Goal: Task Accomplishment & Management: Complete application form

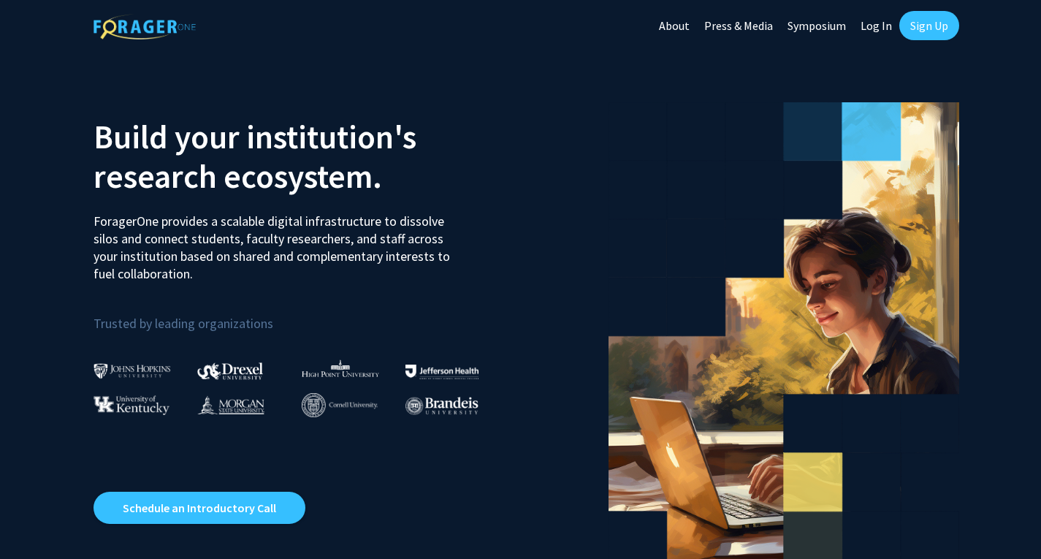
click at [867, 26] on link "Log In" at bounding box center [877, 25] width 46 height 51
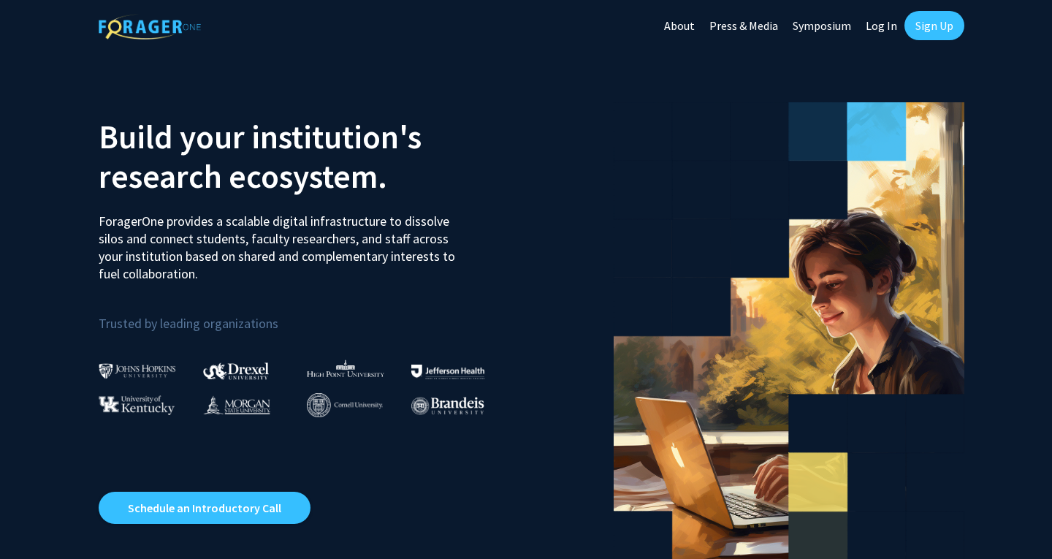
select select
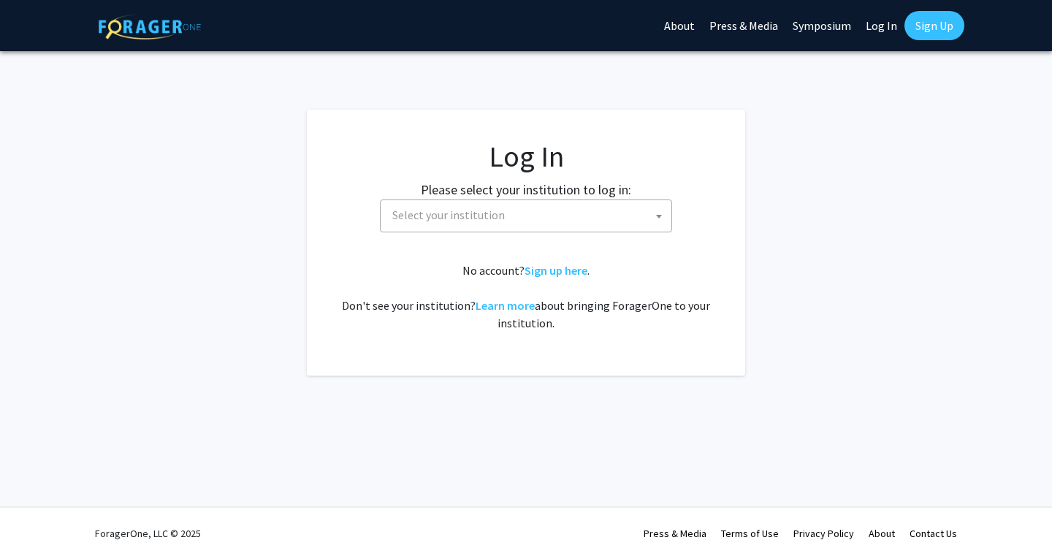
click at [487, 210] on span "Select your institution" at bounding box center [448, 215] width 113 height 15
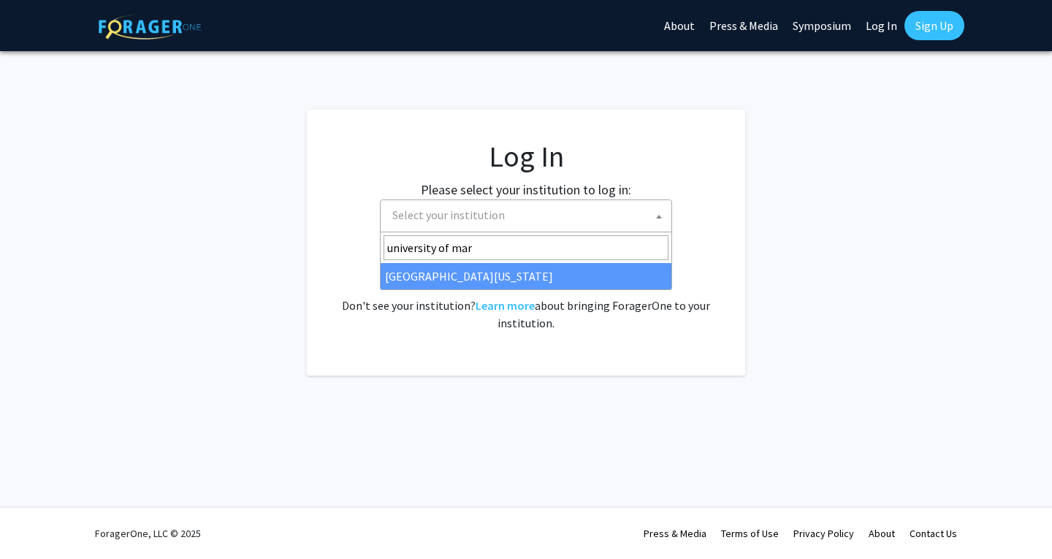
type input "university of mar"
select select "31"
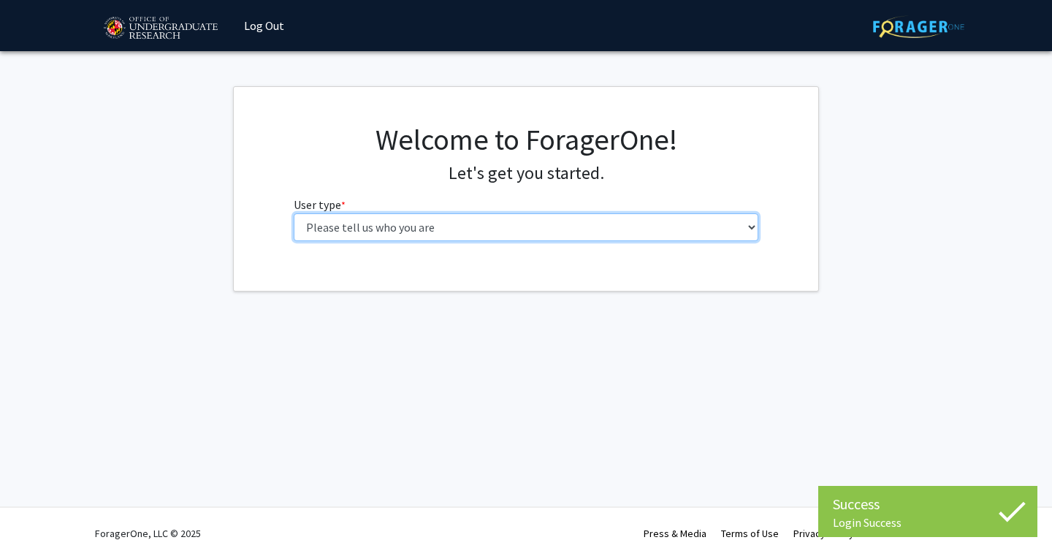
click at [472, 231] on select "Please tell us who you are Undergraduate Student Master's Student Doctoral Cand…" at bounding box center [527, 227] width 466 height 28
select select "1: undergrad"
click at [294, 213] on select "Please tell us who you are Undergraduate Student Master's Student Doctoral Cand…" at bounding box center [527, 227] width 466 height 28
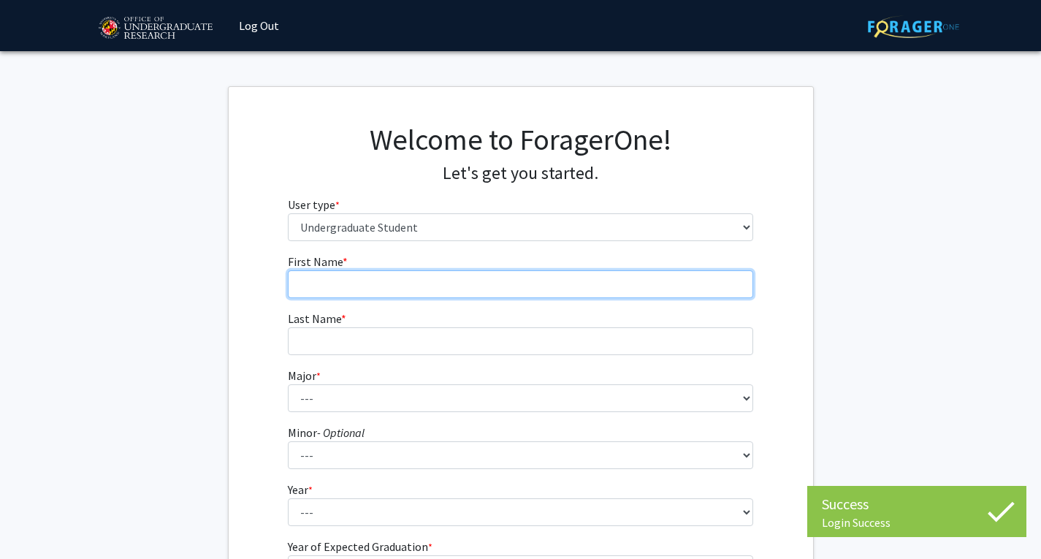
click at [412, 290] on input "First Name * required" at bounding box center [521, 284] width 466 height 28
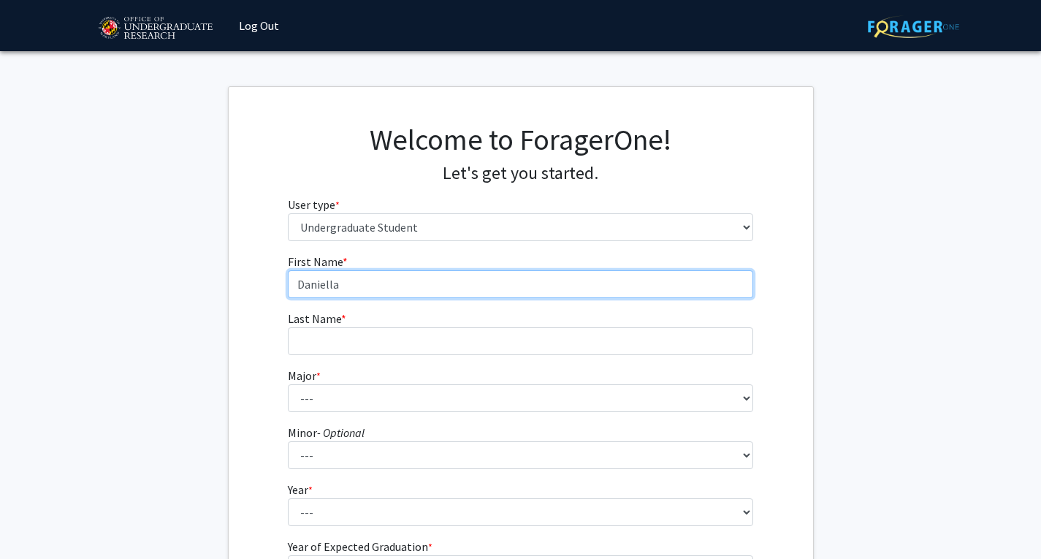
type input "Daniella"
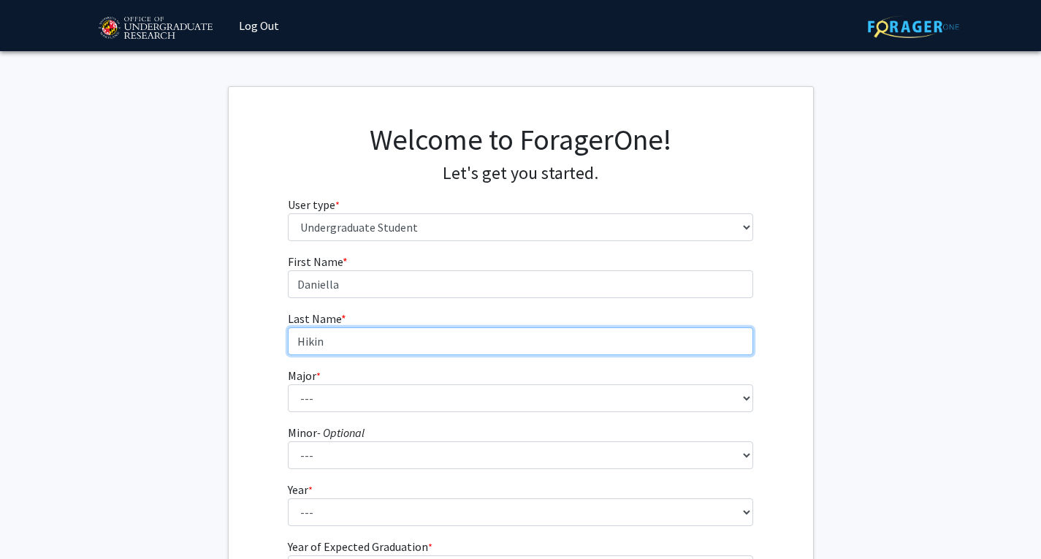
type input "Hikin"
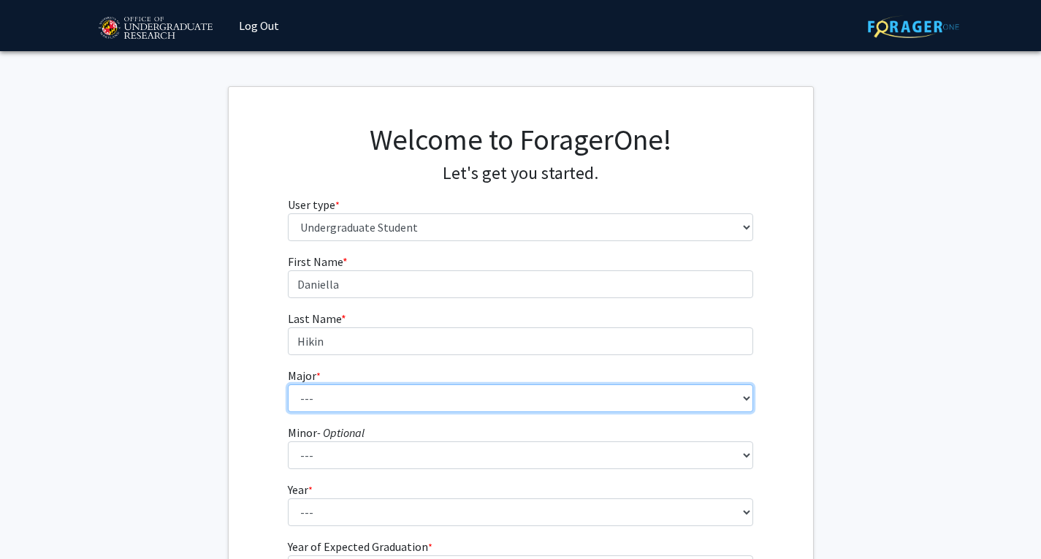
click at [343, 399] on select "--- Accounting Aerospace Engineering African American and Africana Studies Agri…" at bounding box center [521, 398] width 466 height 28
click at [288, 384] on select "--- Accounting Aerospace Engineering African American and Africana Studies Agri…" at bounding box center [521, 398] width 466 height 28
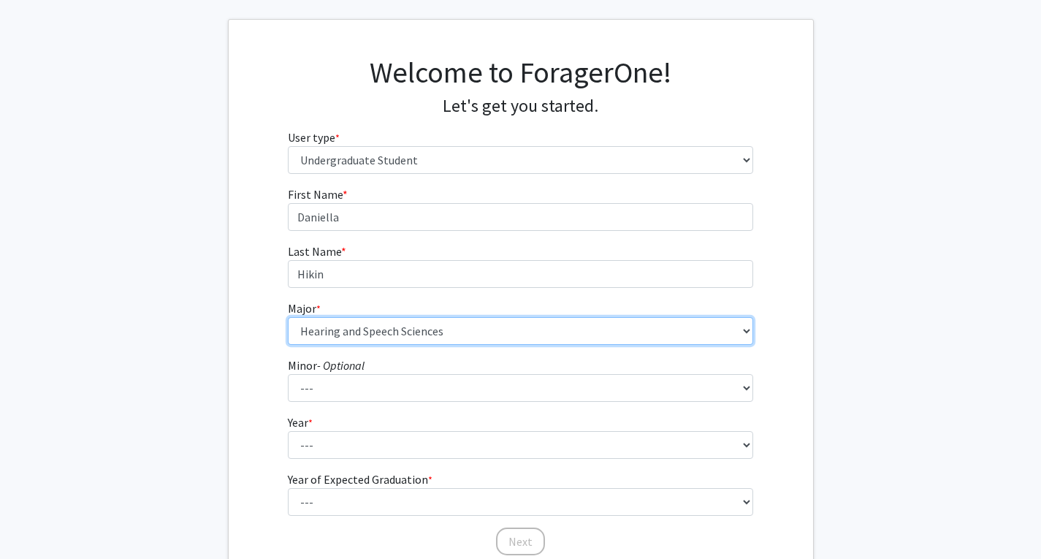
scroll to position [71, 0]
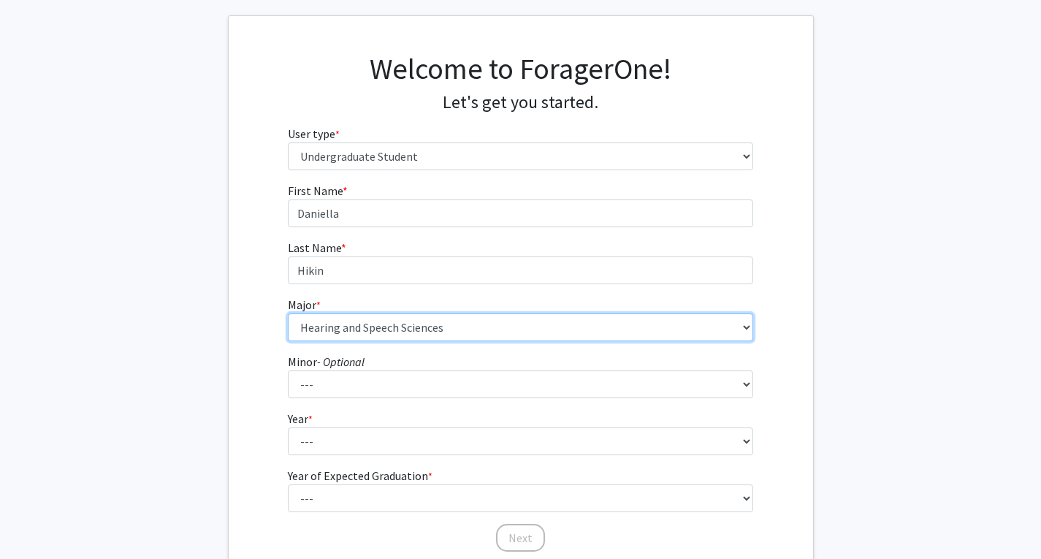
click at [371, 332] on select "--- Accounting Aerospace Engineering African American and Africana Studies Agri…" at bounding box center [521, 328] width 466 height 28
click at [371, 338] on select "--- Accounting Aerospace Engineering African American and Africana Studies Agri…" at bounding box center [521, 328] width 466 height 28
click at [379, 327] on select "--- Accounting Aerospace Engineering African American and Africana Studies Agri…" at bounding box center [521, 328] width 466 height 28
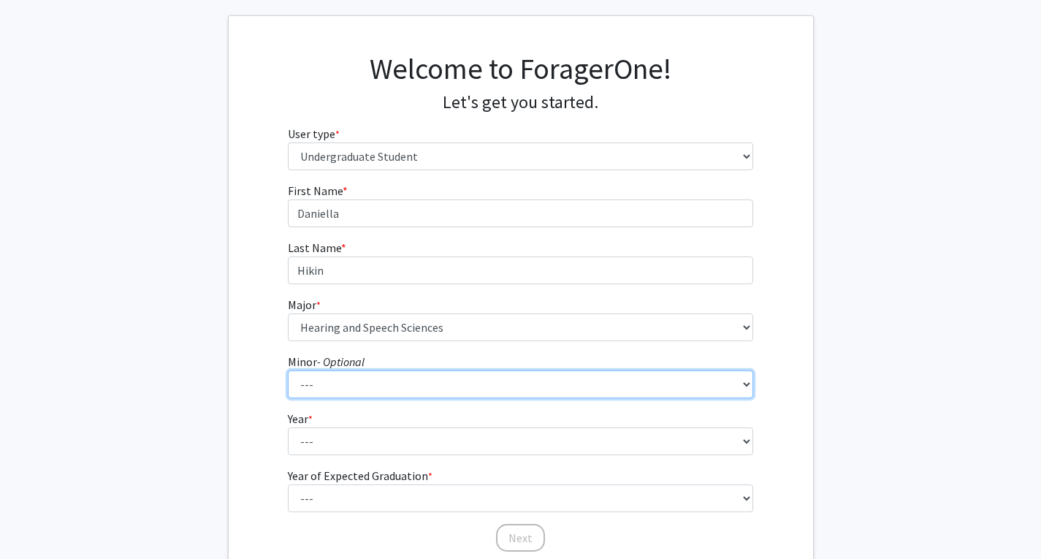
click at [387, 386] on select "--- Actuarial Mathematics Advanced Cybersecurity Experience for Students Africa…" at bounding box center [521, 385] width 466 height 28
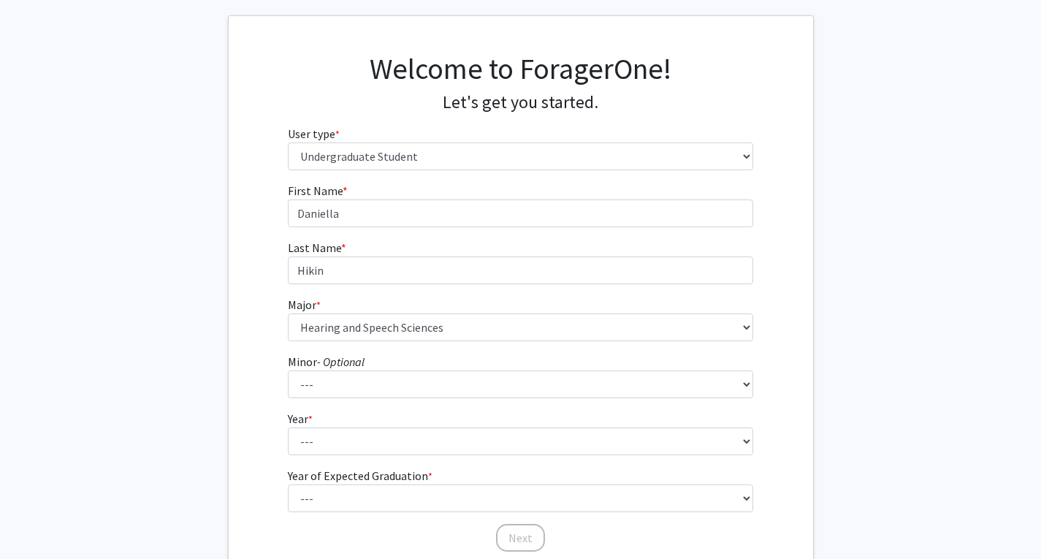
click at [243, 387] on div "First Name * required Daniella Last Name * required Hikin Major * required --- …" at bounding box center [521, 367] width 585 height 371
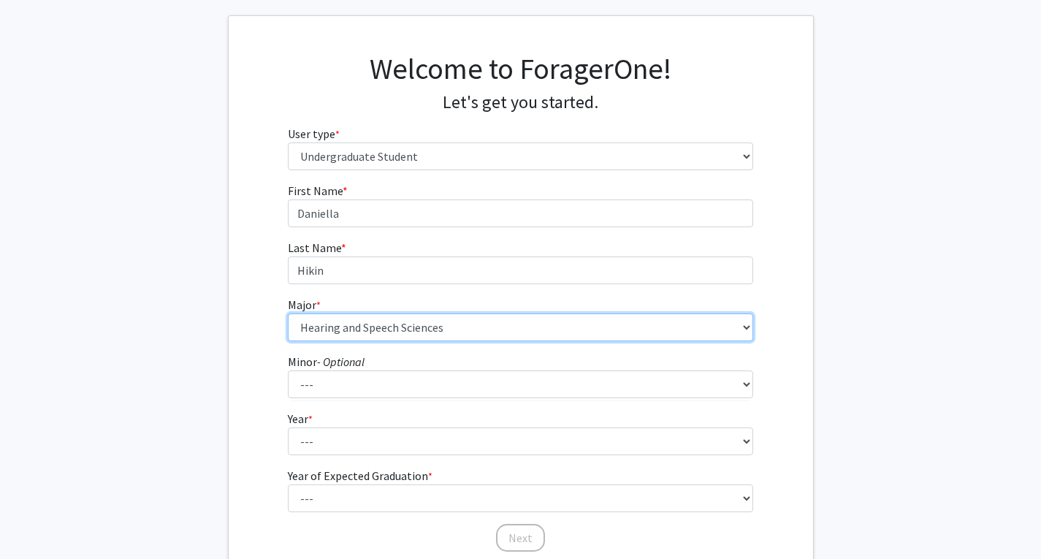
click at [339, 329] on select "--- Accounting Aerospace Engineering African American and Africana Studies Agri…" at bounding box center [521, 328] width 466 height 28
click at [288, 314] on select "--- Accounting Aerospace Engineering African American and Africana Studies Agri…" at bounding box center [521, 328] width 466 height 28
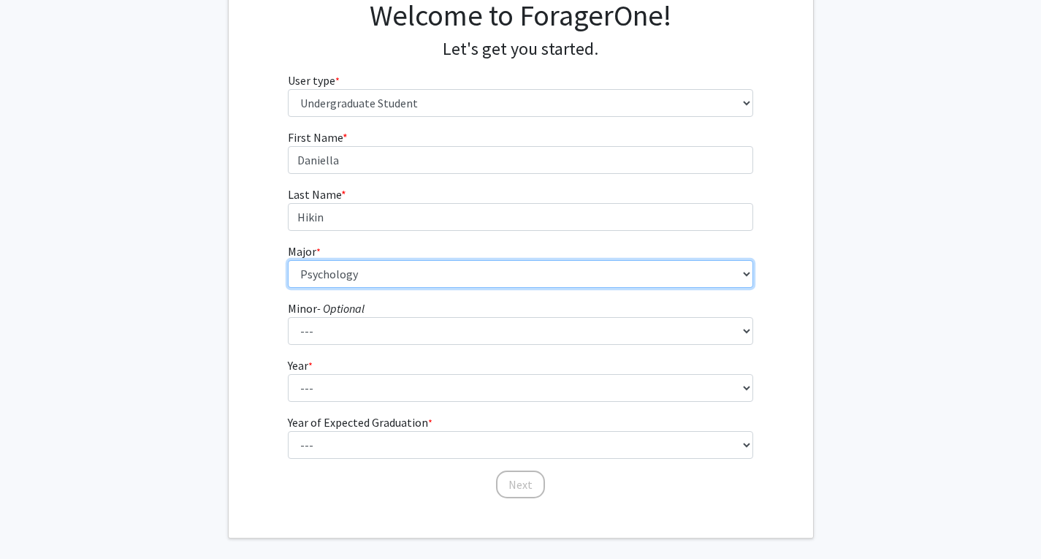
scroll to position [125, 0]
click at [403, 270] on select "--- Accounting Aerospace Engineering African American and Africana Studies Agri…" at bounding box center [521, 273] width 466 height 28
select select "50: 2351"
click at [403, 270] on select "--- Accounting Aerospace Engineering African American and Africana Studies Agri…" at bounding box center [521, 273] width 466 height 28
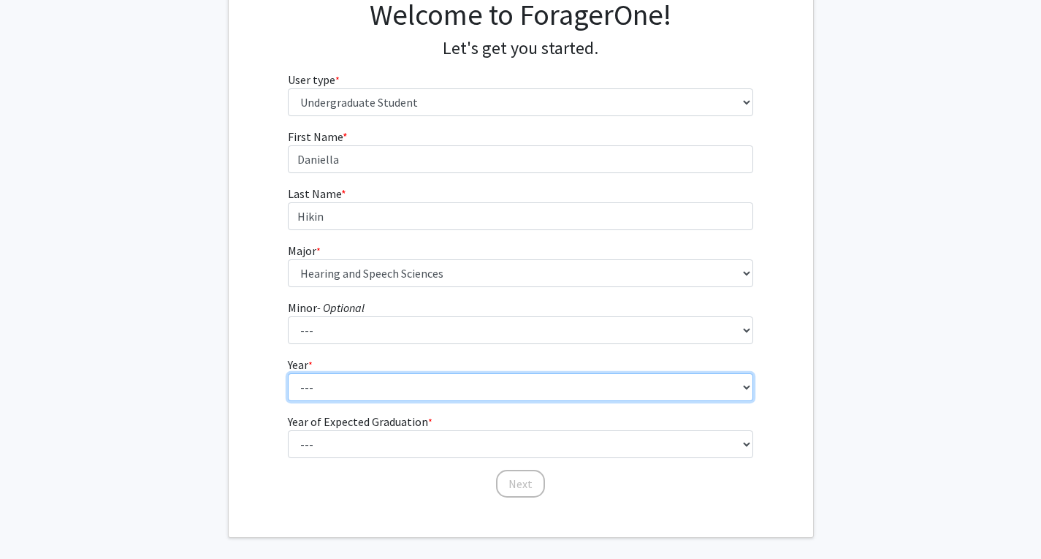
click at [381, 390] on select "--- First-year Sophomore Junior Senior Postbaccalaureate Certificate" at bounding box center [521, 387] width 466 height 28
select select "2: sophomore"
click at [288, 373] on select "--- First-year Sophomore Junior Senior Postbaccalaureate Certificate" at bounding box center [521, 387] width 466 height 28
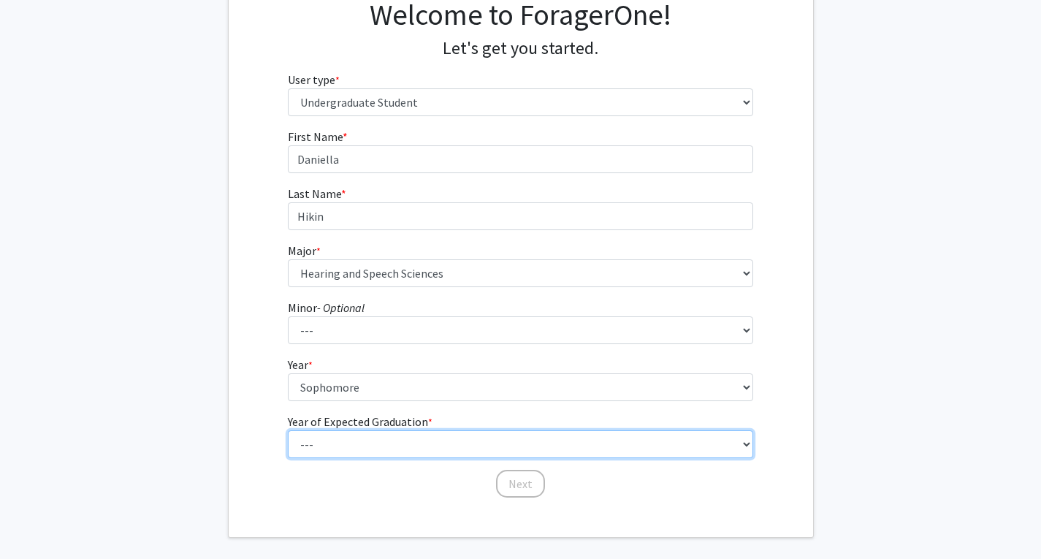
click at [382, 434] on select "--- 2025 2026 2027 2028 2029 2030 2031 2032 2033 2034" at bounding box center [521, 444] width 466 height 28
select select "4: 2028"
click at [288, 430] on select "--- 2025 2026 2027 2028 2029 2030 2031 2032 2033 2034" at bounding box center [521, 444] width 466 height 28
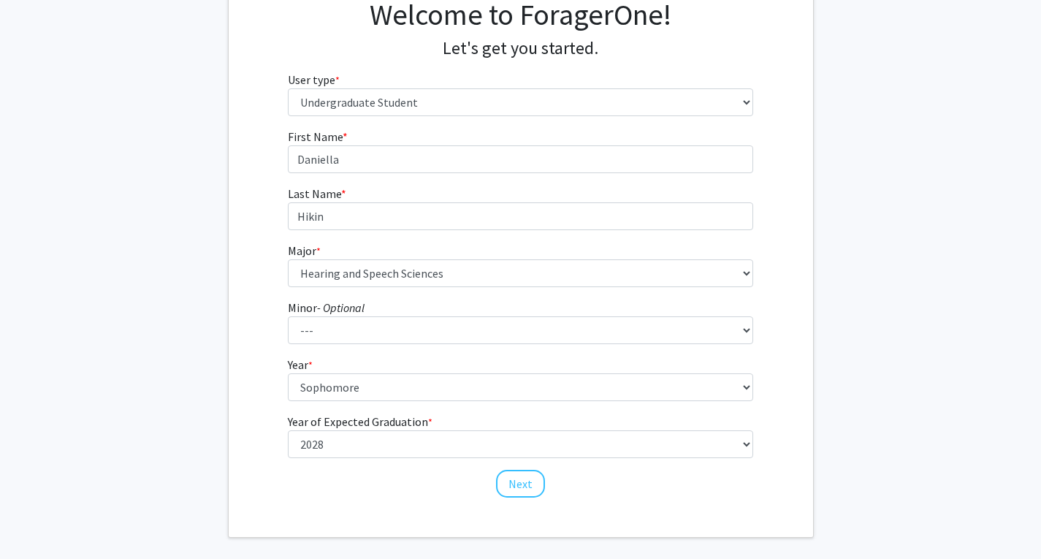
click at [253, 400] on div "First Name * required Daniella Last Name * required Hikin Major * required --- …" at bounding box center [521, 313] width 585 height 371
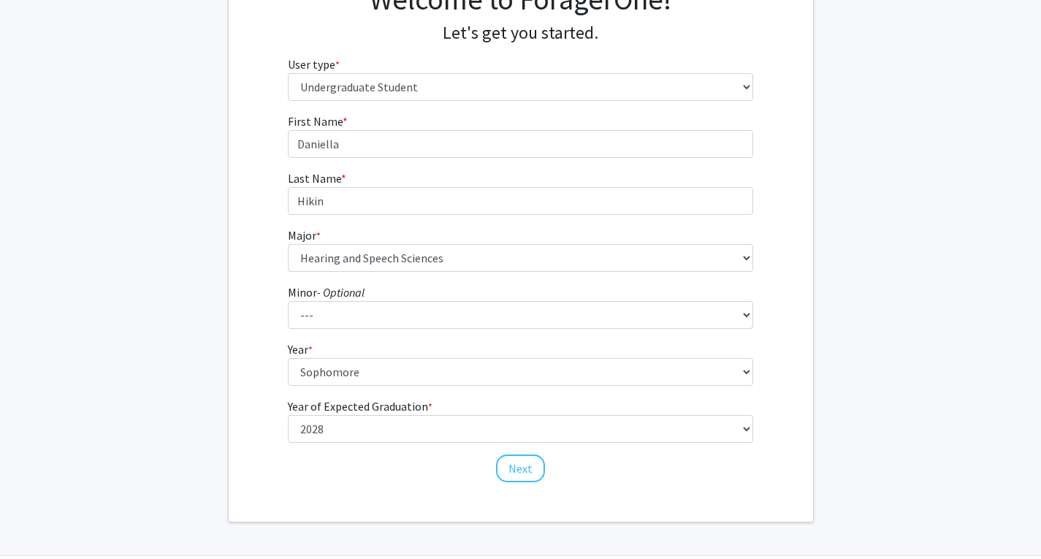
scroll to position [141, 0]
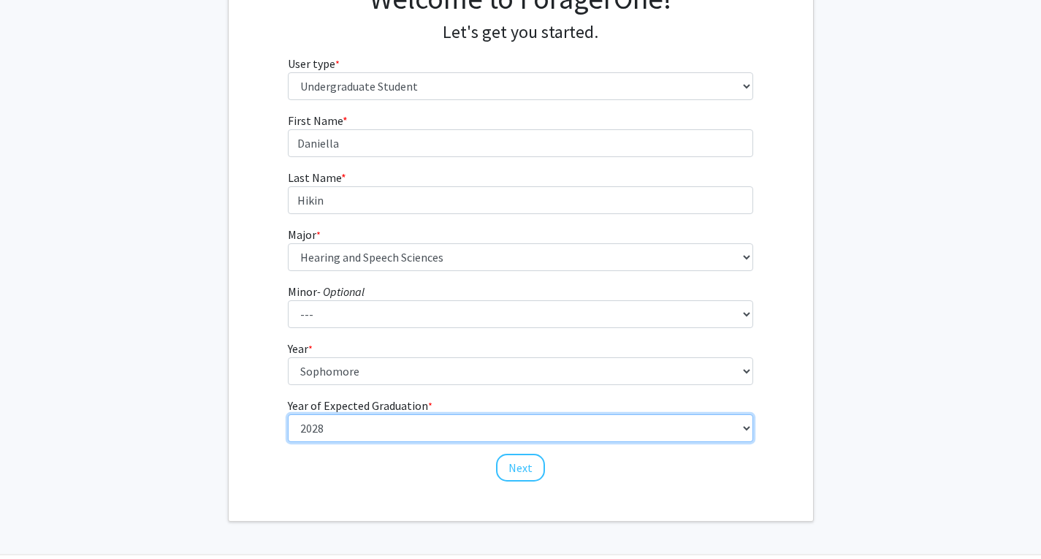
click at [373, 385] on select "--- 2025 2026 2027 2028 2029 2030 2031 2032 2033 2034" at bounding box center [521, 371] width 466 height 28
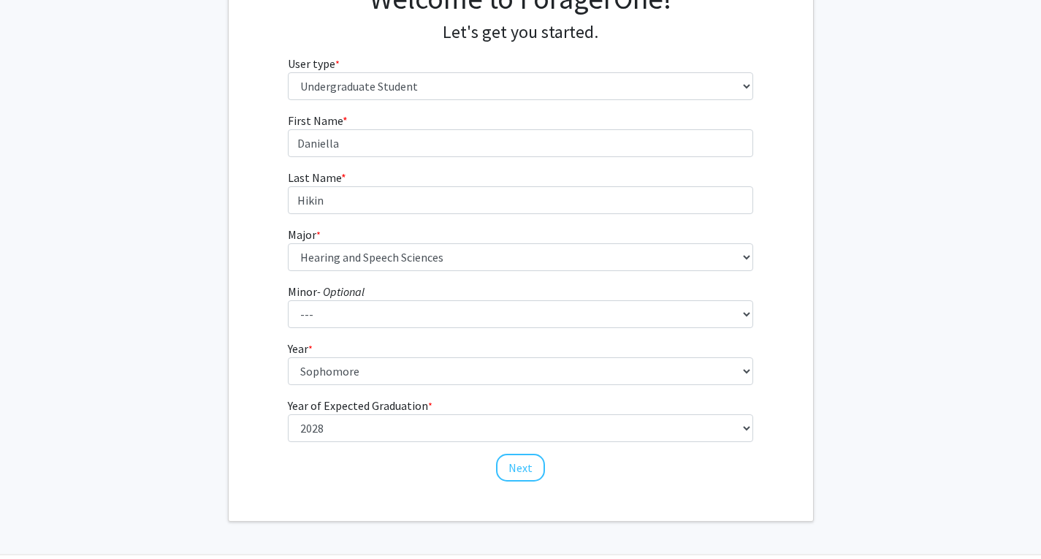
click at [214, 396] on fg-get-started "Welcome to ForagerOne! Let's get you started. User type * required Please tell …" at bounding box center [520, 233] width 1041 height 577
click at [504, 463] on button "Next" at bounding box center [520, 468] width 49 height 28
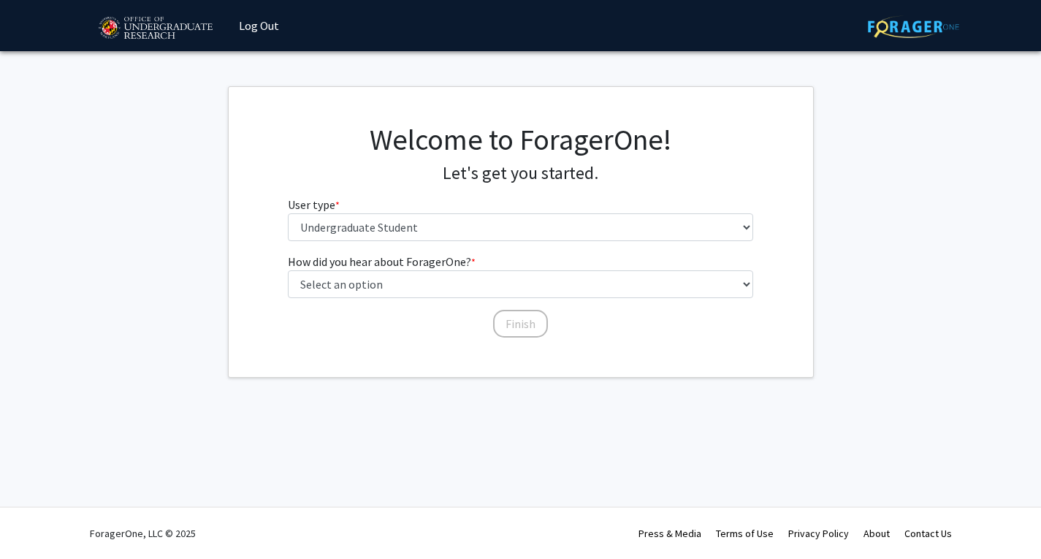
scroll to position [0, 0]
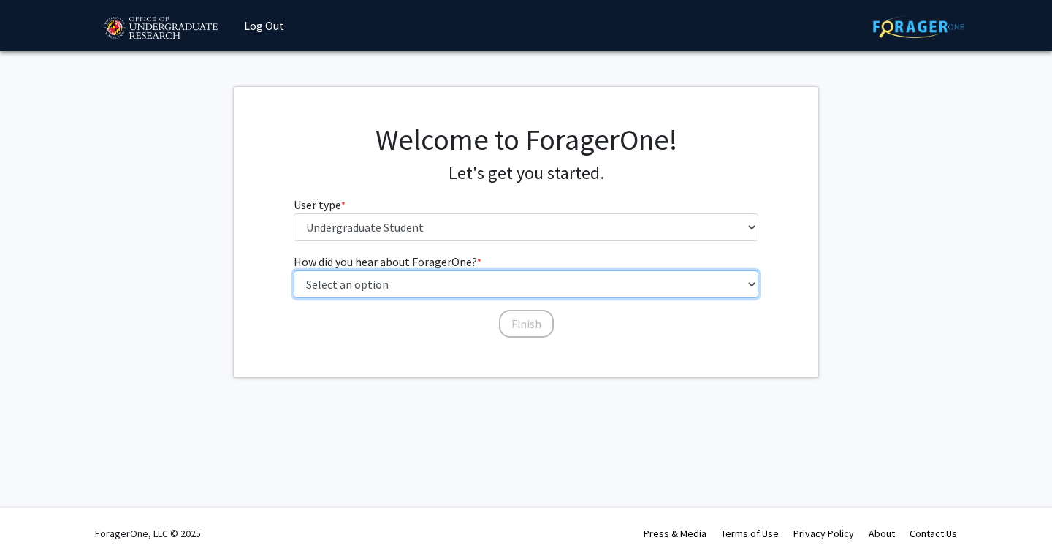
click at [398, 287] on select "Select an option Peer/student recommendation Faculty/staff recommendation Unive…" at bounding box center [527, 284] width 466 height 28
select select "3: university_website"
click at [294, 270] on select "Select an option Peer/student recommendation Faculty/staff recommendation Unive…" at bounding box center [527, 284] width 466 height 28
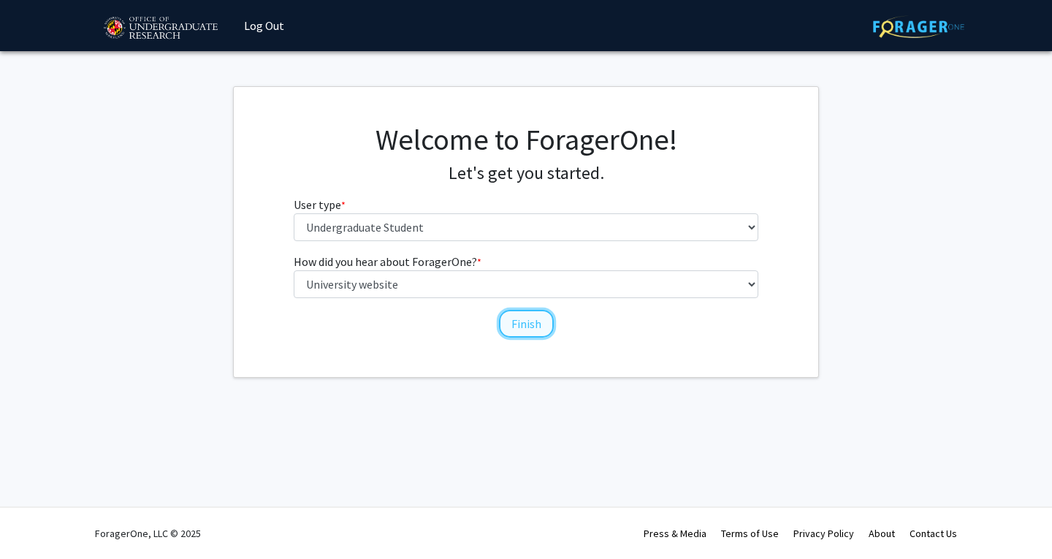
click at [531, 320] on button "Finish" at bounding box center [526, 324] width 55 height 28
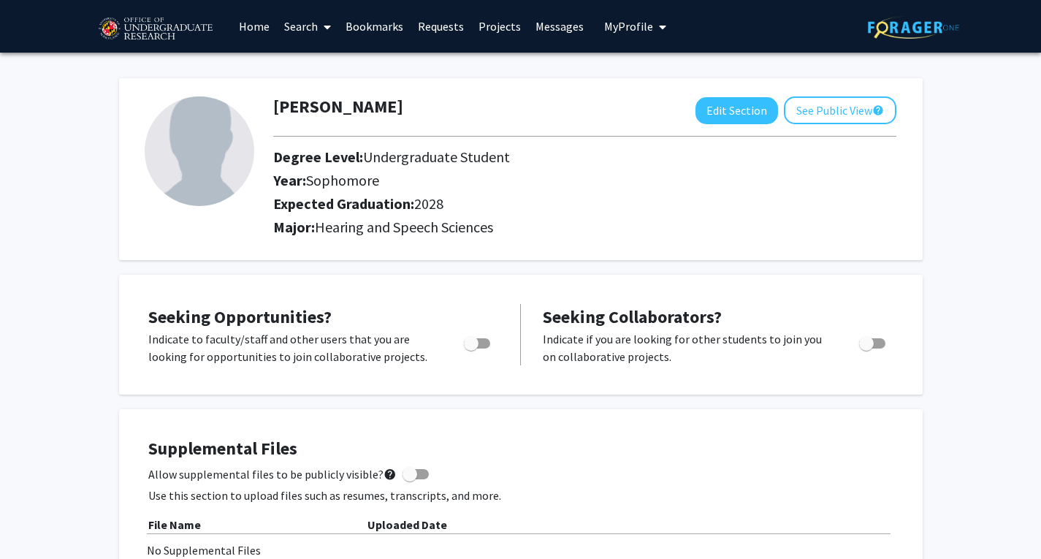
click at [466, 341] on span "Toggle" at bounding box center [471, 343] width 15 height 15
click at [471, 349] on input "Are you actively seeking opportunities?" at bounding box center [471, 349] width 1 height 1
checkbox input "true"
click at [730, 120] on button "Edit Section" at bounding box center [737, 110] width 83 height 27
select select "sophomore"
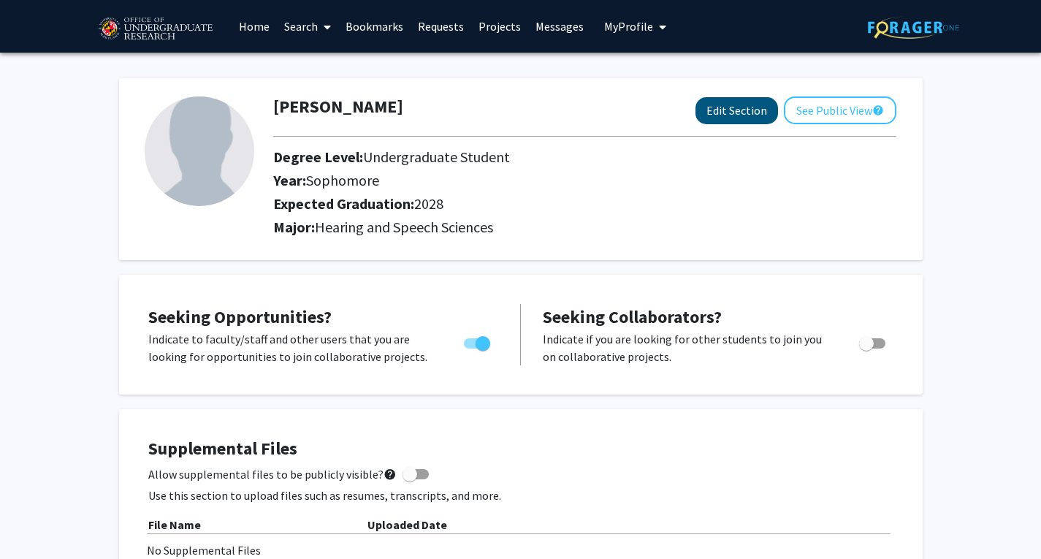
select select "2028"
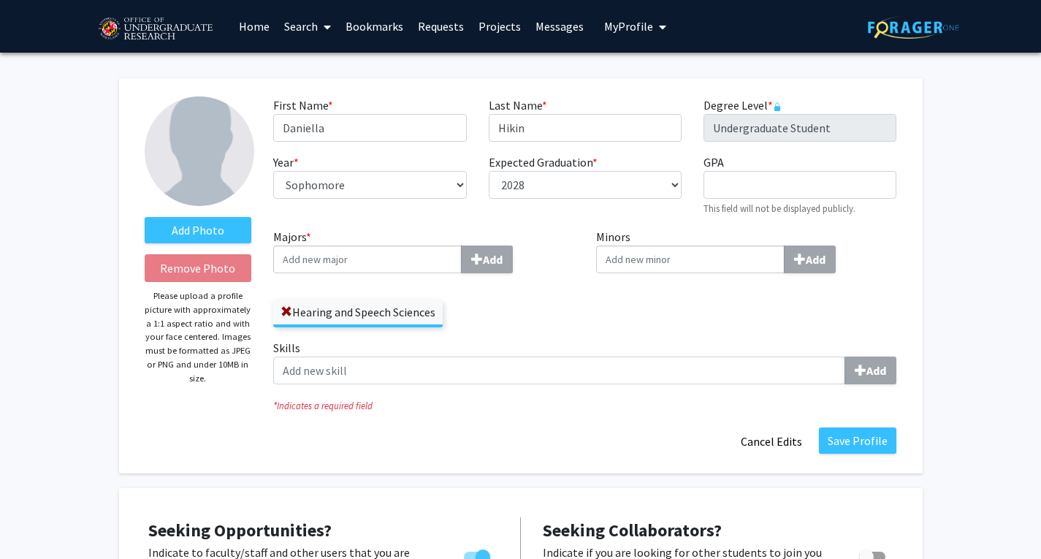
click at [376, 260] on input "Majors * Add" at bounding box center [367, 260] width 189 height 28
type input "Ps"
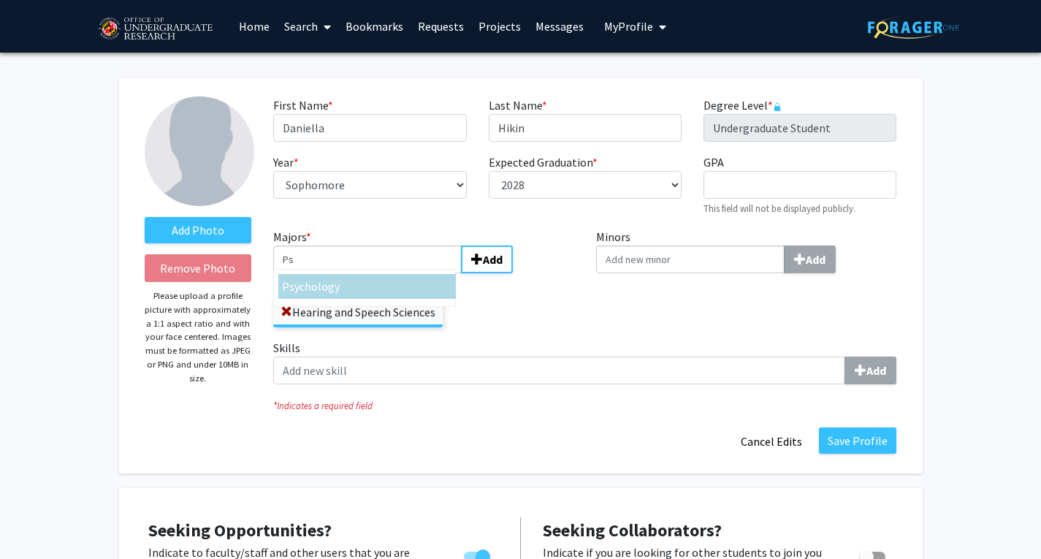
click at [376, 282] on div "Ps ychology" at bounding box center [367, 287] width 170 height 18
click at [376, 273] on input "Ps" at bounding box center [367, 260] width 189 height 28
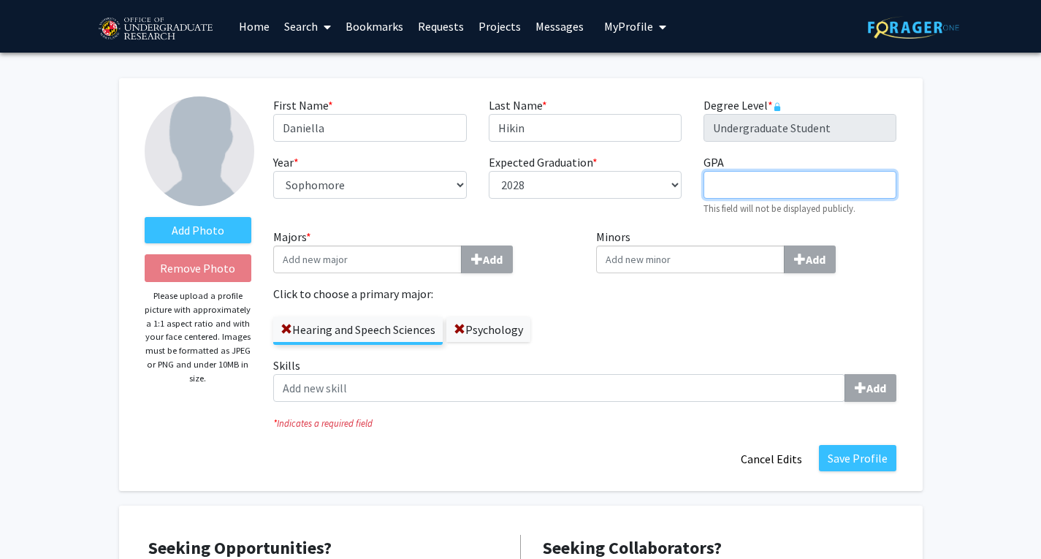
click at [761, 194] on input "GPA required" at bounding box center [800, 185] width 193 height 28
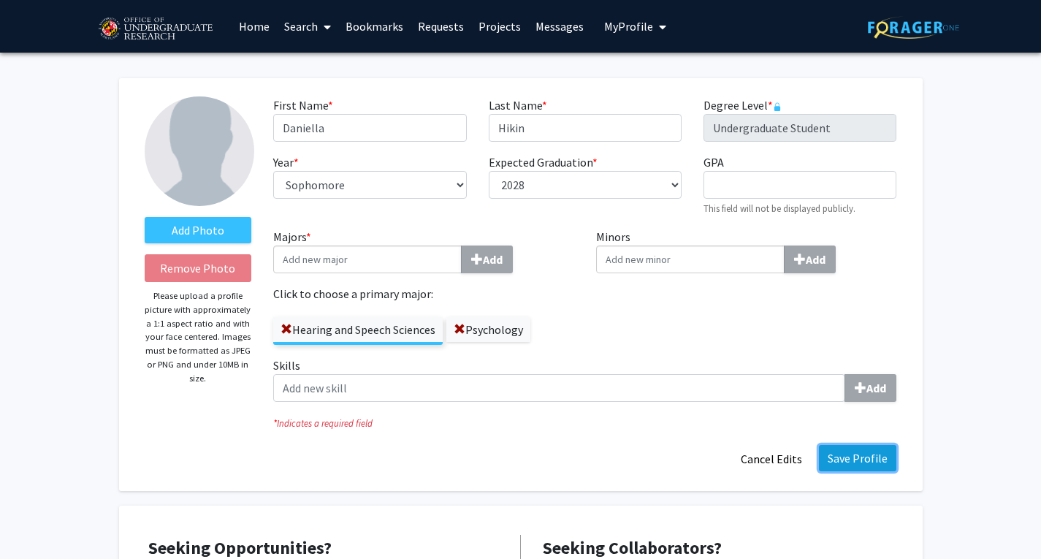
click at [849, 452] on button "Save Profile" at bounding box center [857, 458] width 77 height 26
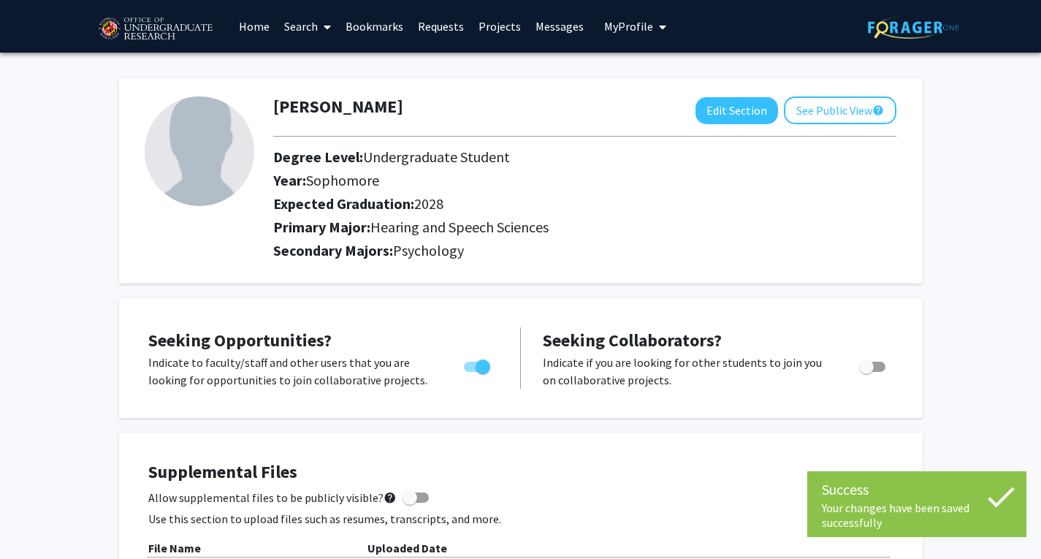
click at [498, 22] on link "Projects" at bounding box center [499, 26] width 57 height 51
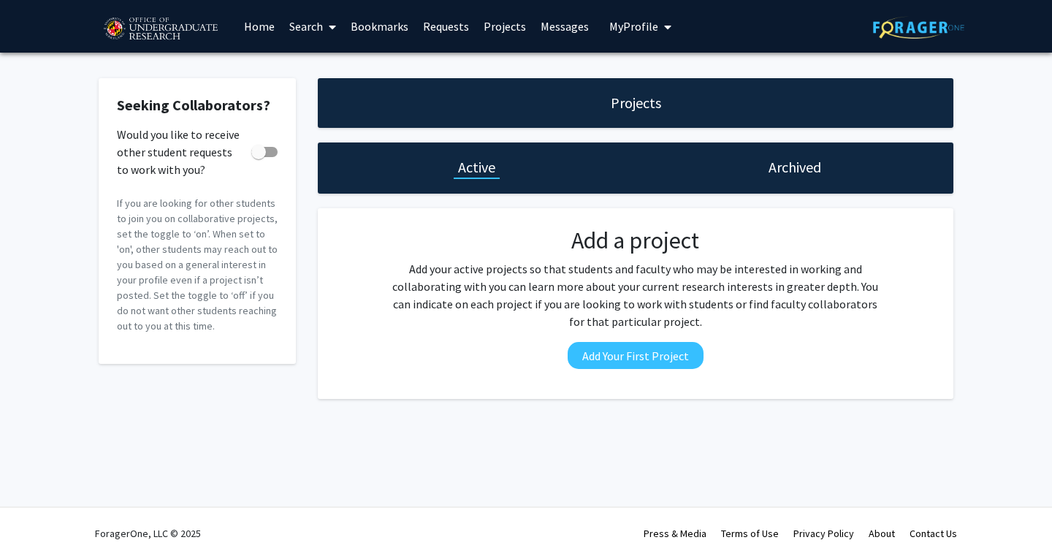
click at [259, 27] on link "Home" at bounding box center [259, 26] width 45 height 51
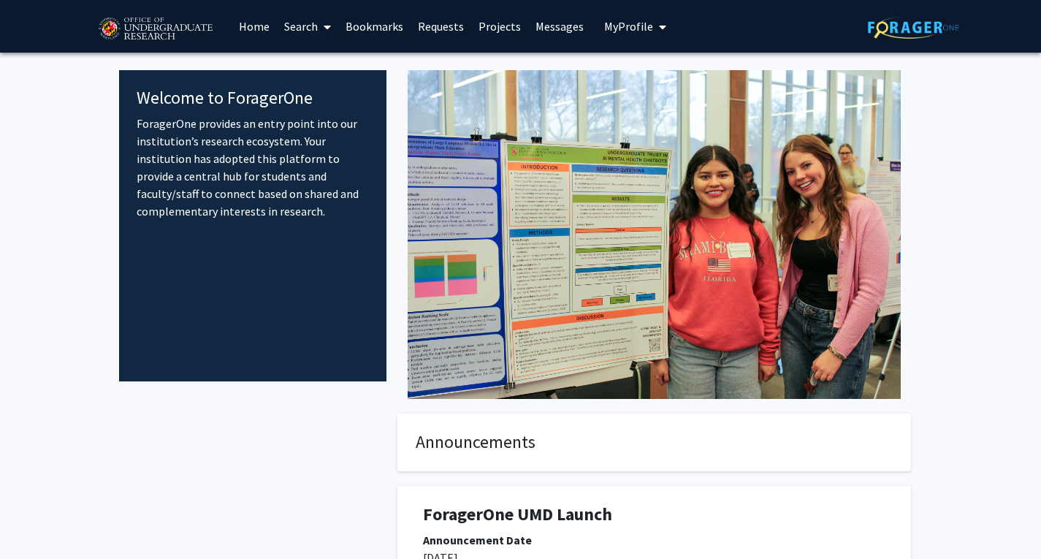
click at [288, 27] on link "Search" at bounding box center [307, 26] width 61 height 51
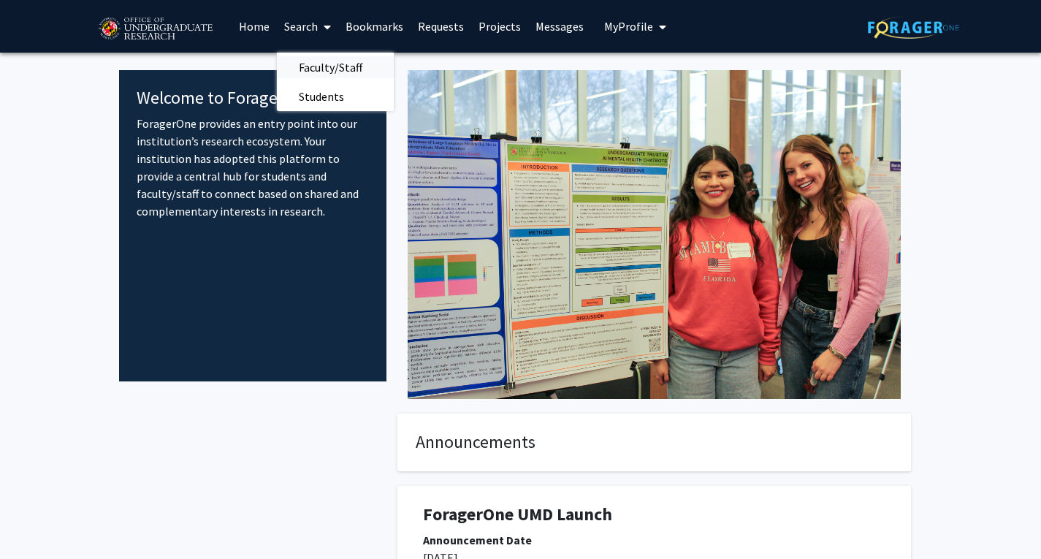
click at [316, 64] on span "Faculty/Staff" at bounding box center [330, 67] width 107 height 29
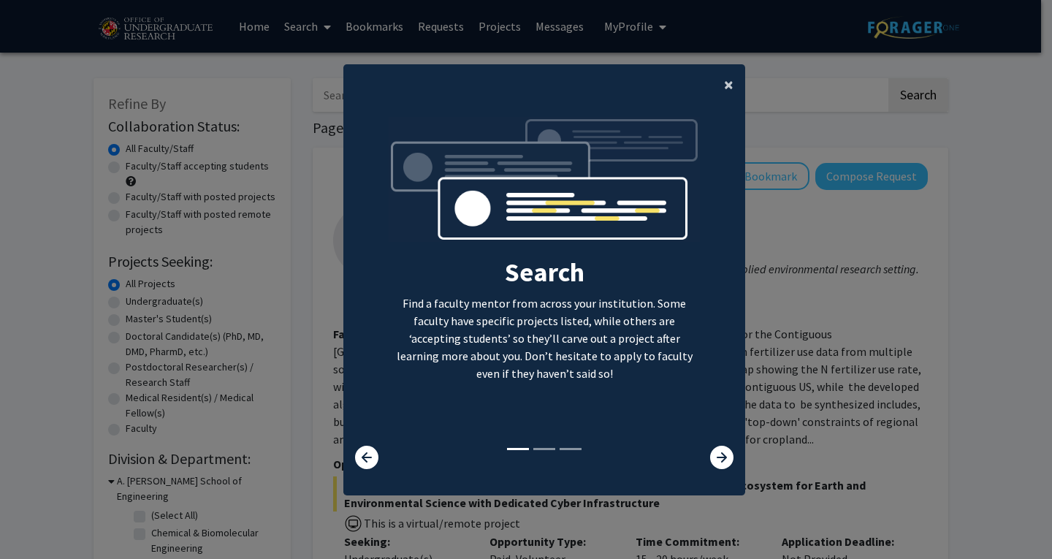
click at [724, 89] on span "×" at bounding box center [729, 84] width 10 height 23
